Goal: Check status

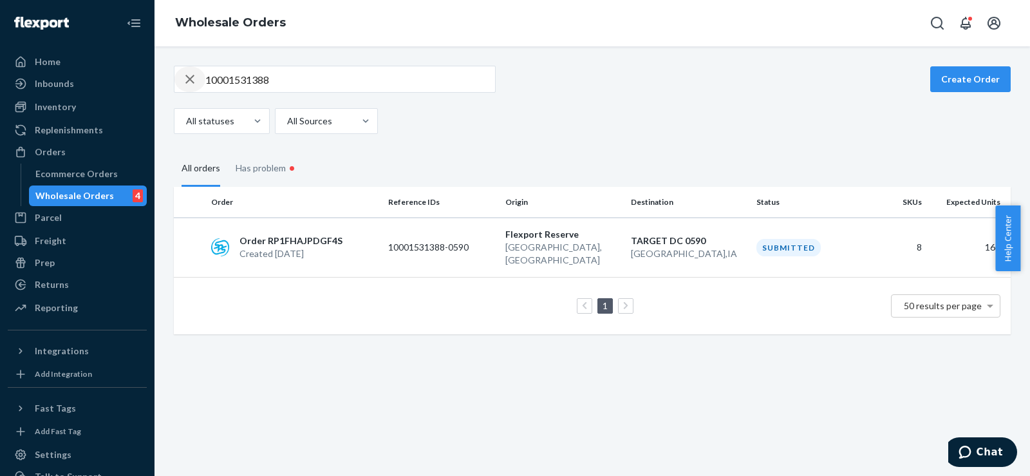
click at [191, 75] on icon "button" at bounding box center [189, 79] width 15 height 26
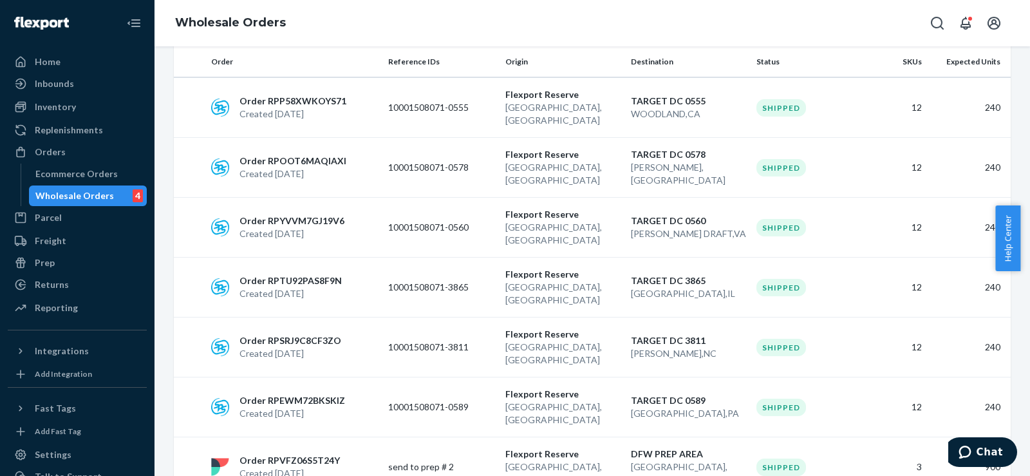
scroll to position [1788, 0]
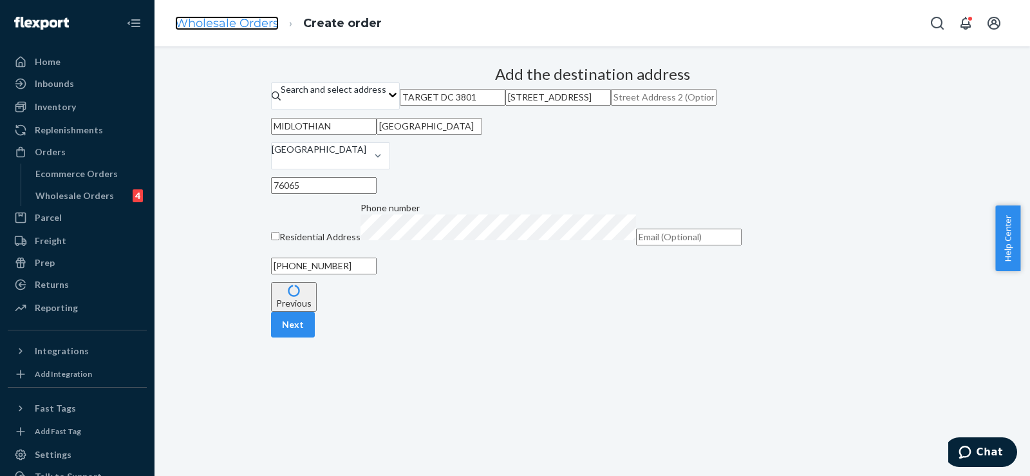
click at [248, 24] on link "Wholesale Orders" at bounding box center [227, 23] width 104 height 14
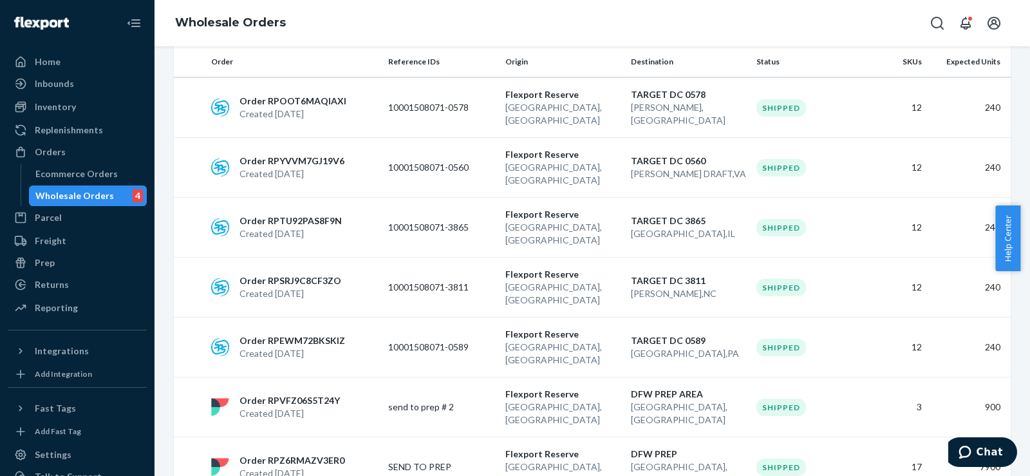
scroll to position [1840, 0]
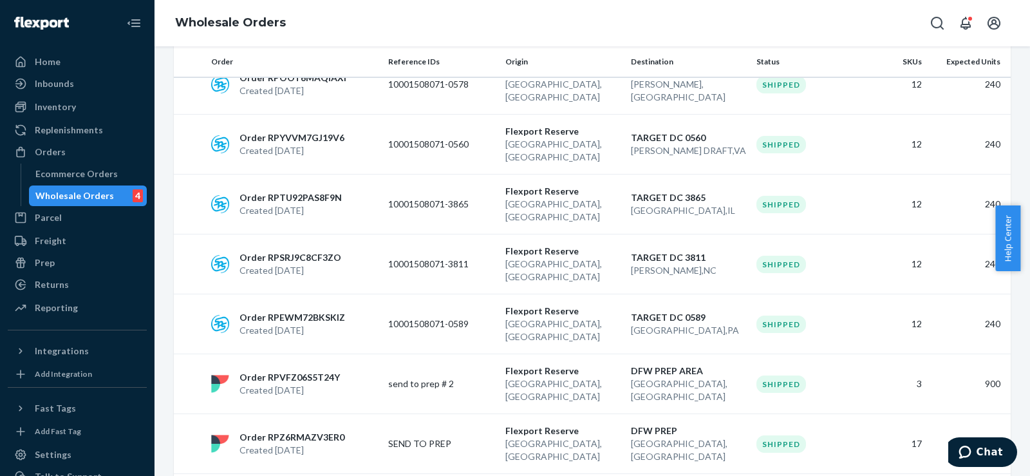
drag, startPoint x: 445, startPoint y: 247, endPoint x: 411, endPoint y: 247, distance: 33.5
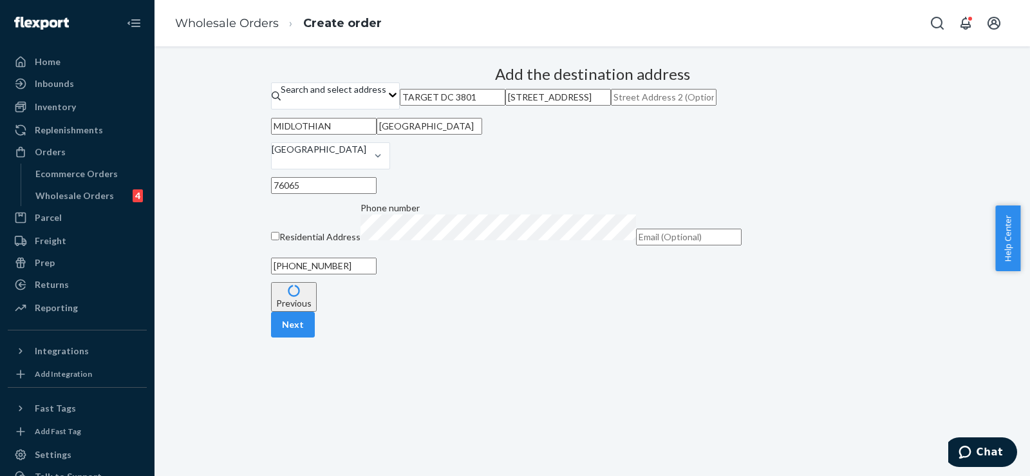
scroll to position [143, 0]
click at [377, 274] on input "[PHONE_NUMBER]" at bounding box center [324, 266] width 106 height 17
click at [224, 23] on link "Wholesale Orders" at bounding box center [227, 23] width 104 height 14
